Goal: Task Accomplishment & Management: Use online tool/utility

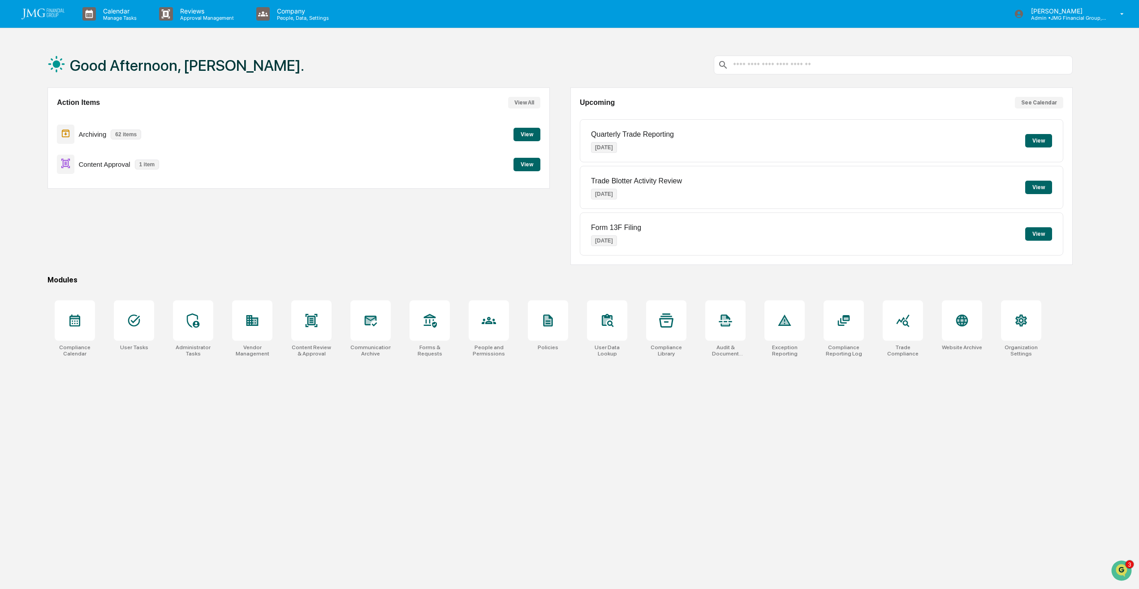
click at [524, 164] on button "View" at bounding box center [526, 164] width 27 height 13
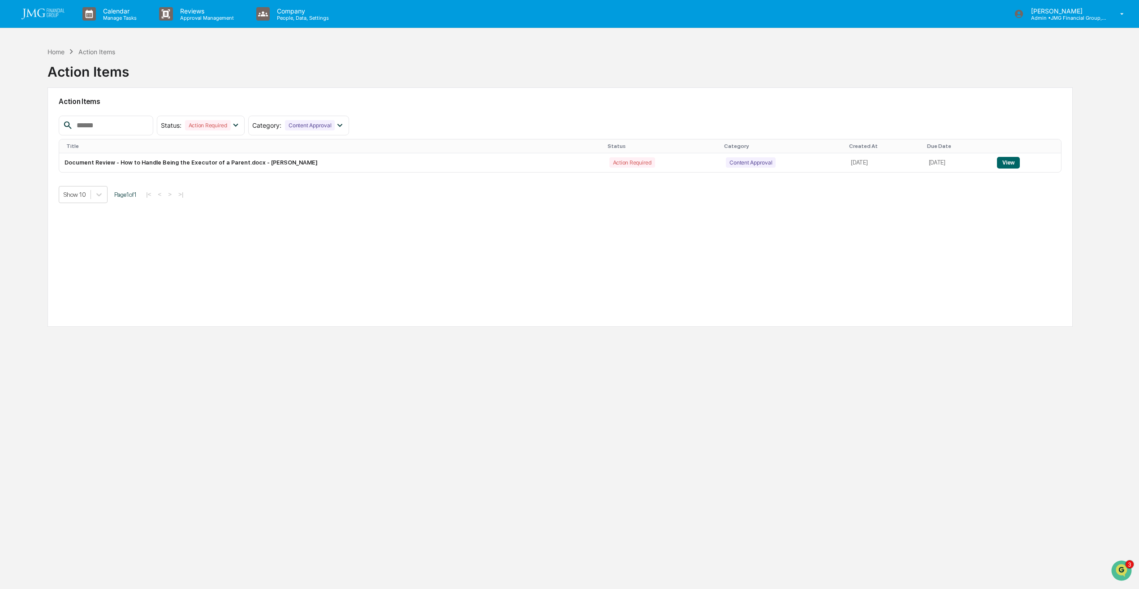
click at [1011, 164] on button "View" at bounding box center [1008, 163] width 23 height 12
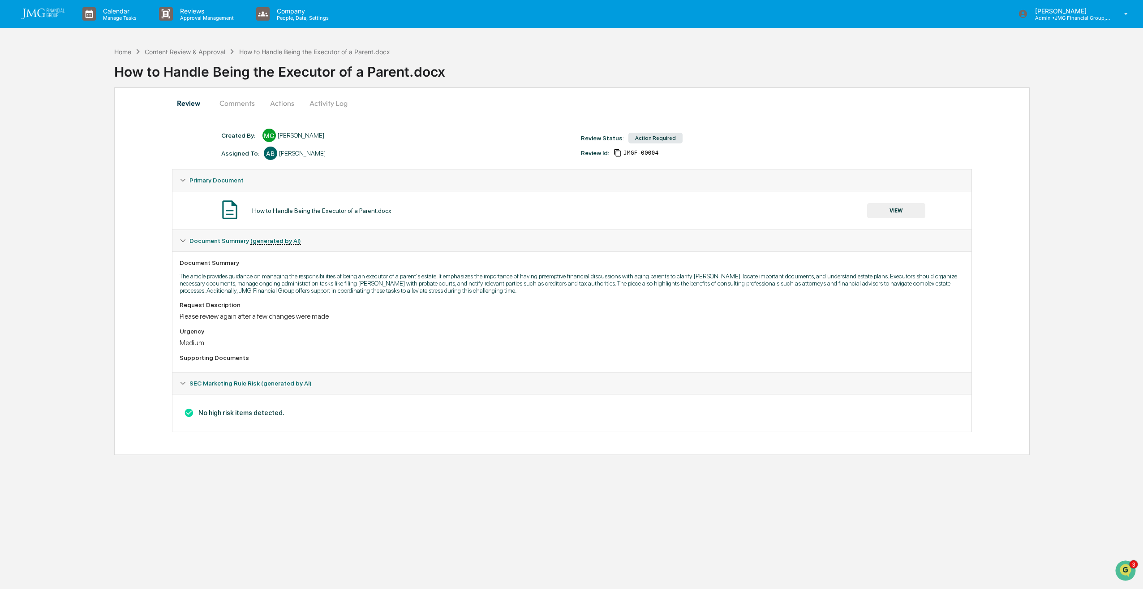
click at [886, 215] on button "VIEW" at bounding box center [896, 210] width 58 height 15
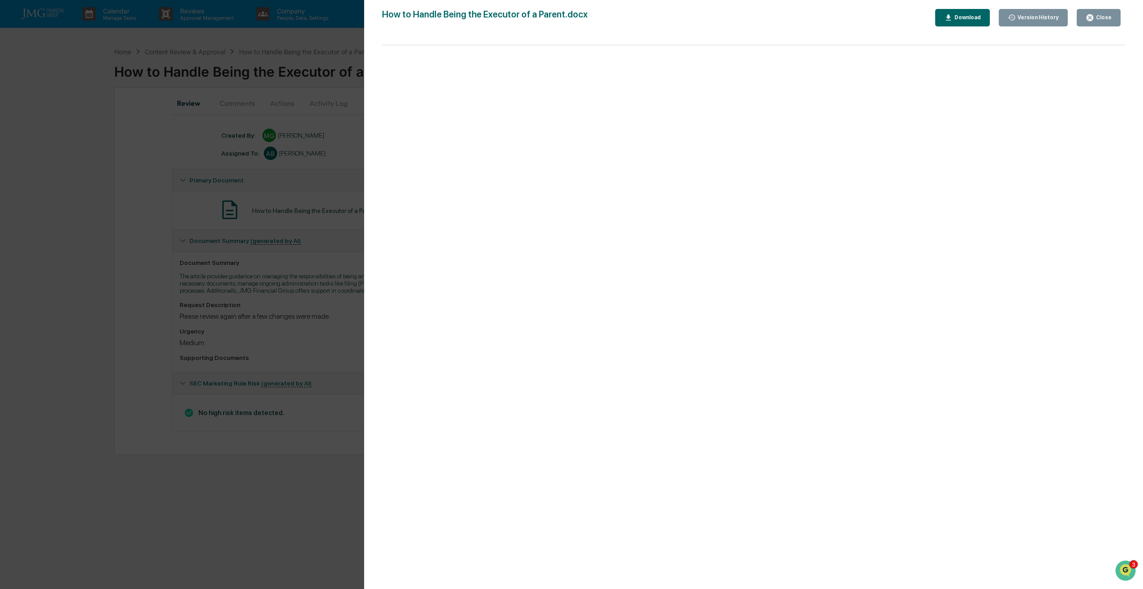
click at [1106, 19] on div "Close" at bounding box center [1102, 17] width 17 height 6
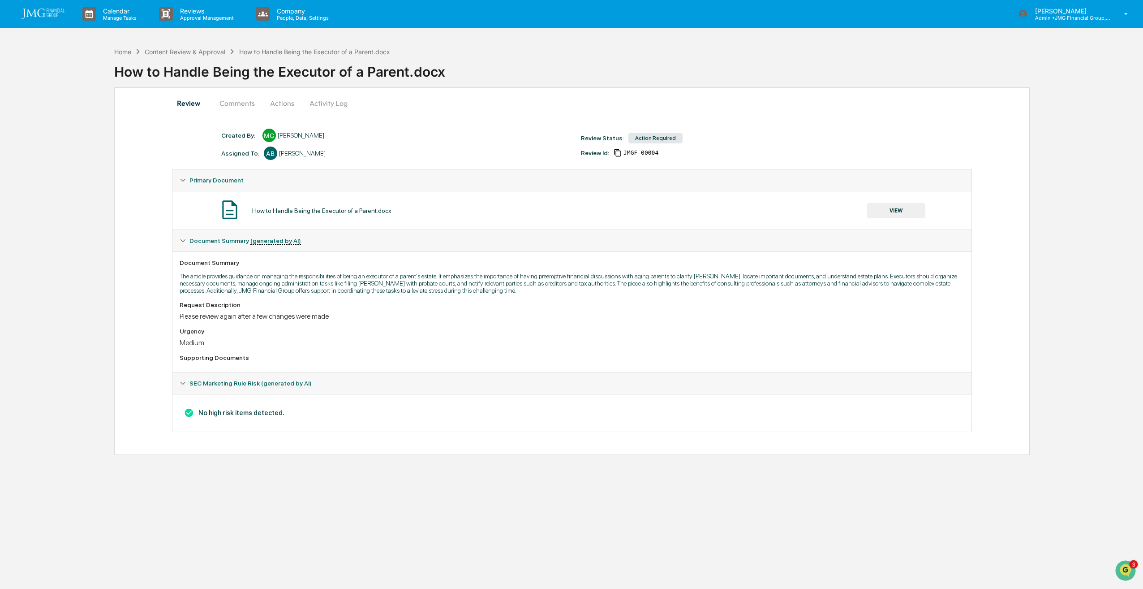
click at [277, 103] on button "Actions" at bounding box center [282, 103] width 40 height 22
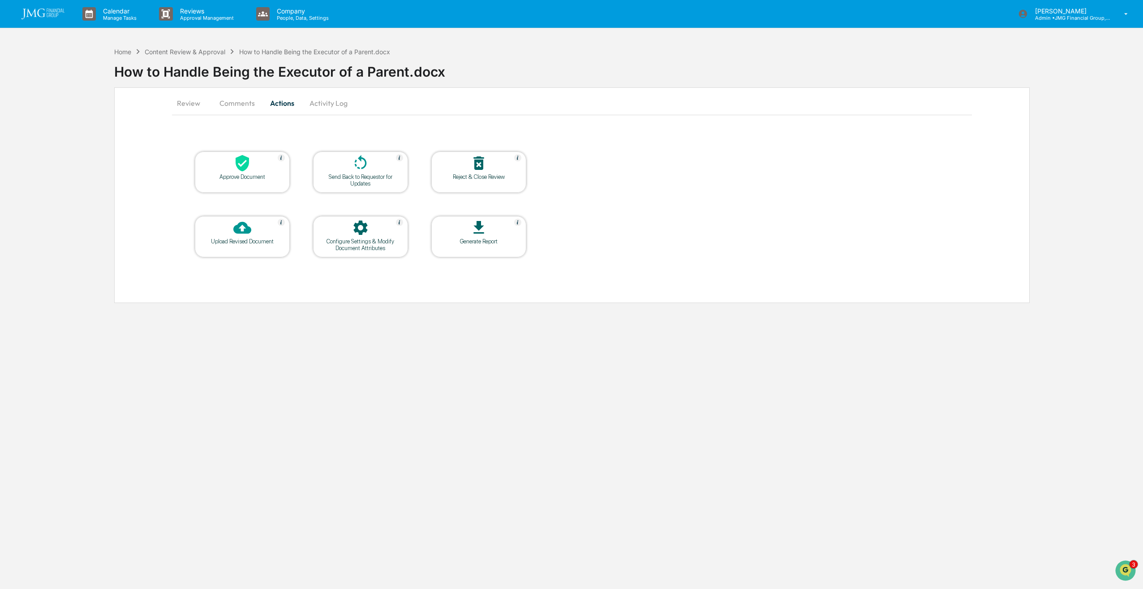
click at [262, 169] on div at bounding box center [243, 163] width 90 height 19
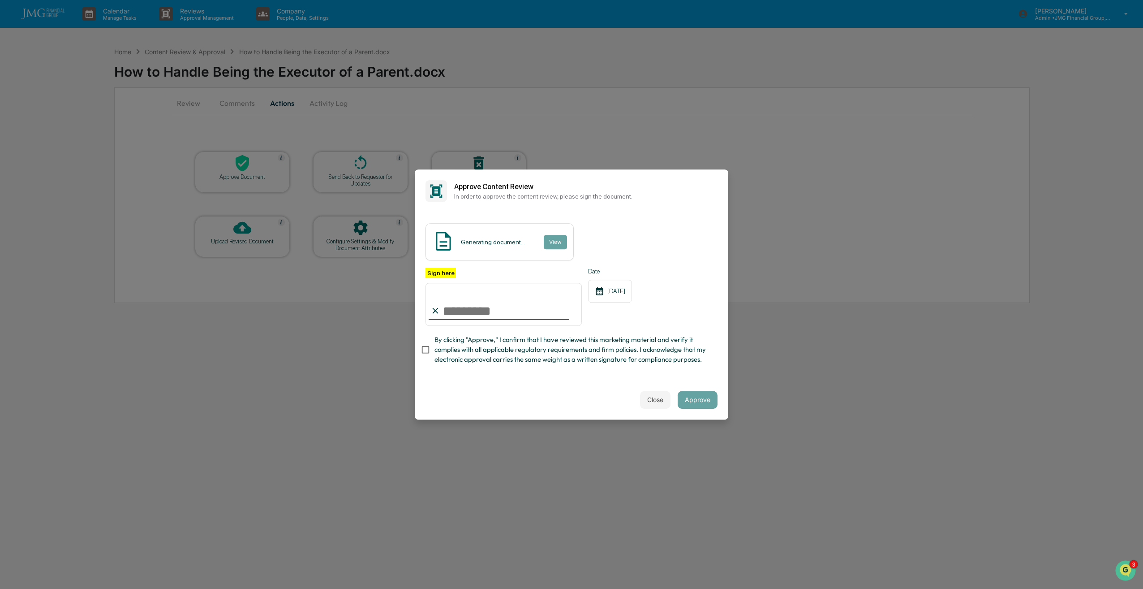
click at [475, 314] on input "Sign here" at bounding box center [504, 304] width 156 height 43
type input "**********"
click at [447, 348] on span "By clicking "Approve," I confirm that I have reviewed this marketing material a…" at bounding box center [573, 350] width 276 height 30
click at [695, 404] on button "Approve" at bounding box center [698, 400] width 40 height 18
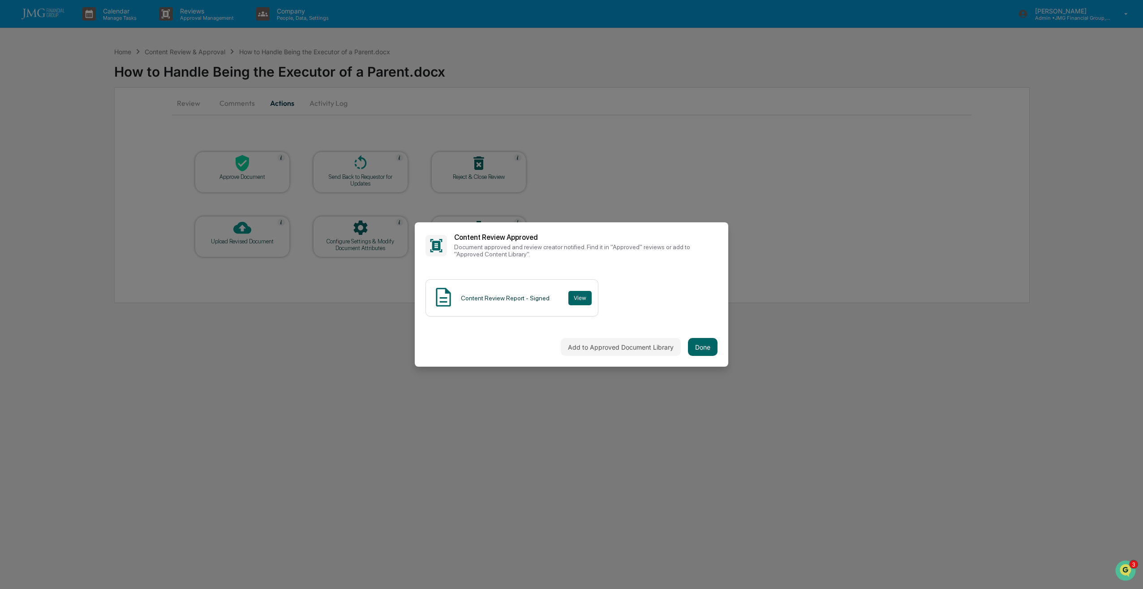
click at [714, 349] on button "Done" at bounding box center [703, 347] width 30 height 18
